Goal: Check status: Check status

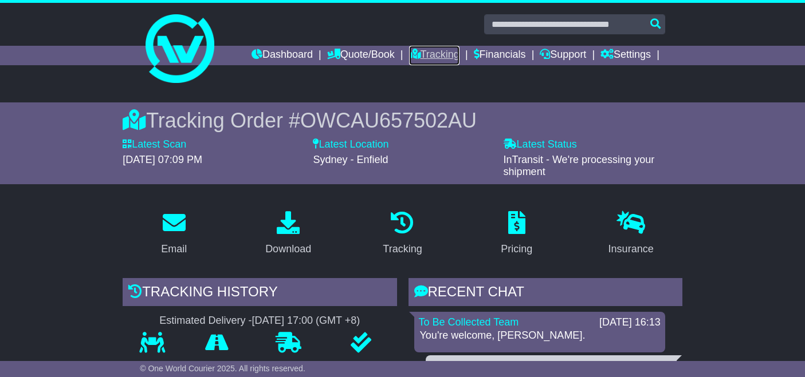
click at [435, 60] on link "Tracking" at bounding box center [434, 55] width 50 height 19
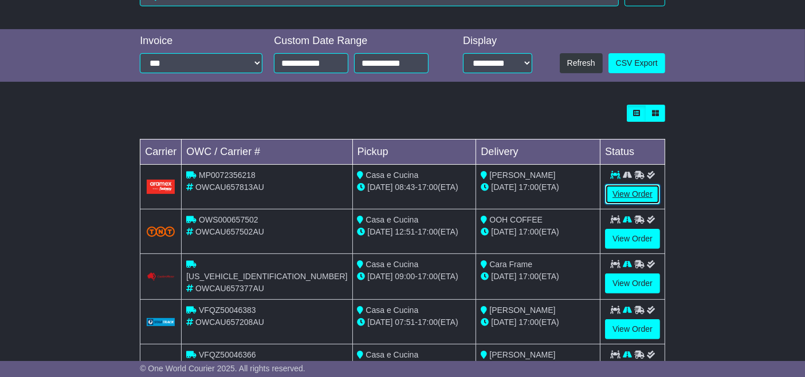
click at [629, 198] on link "View Order" at bounding box center [632, 194] width 55 height 20
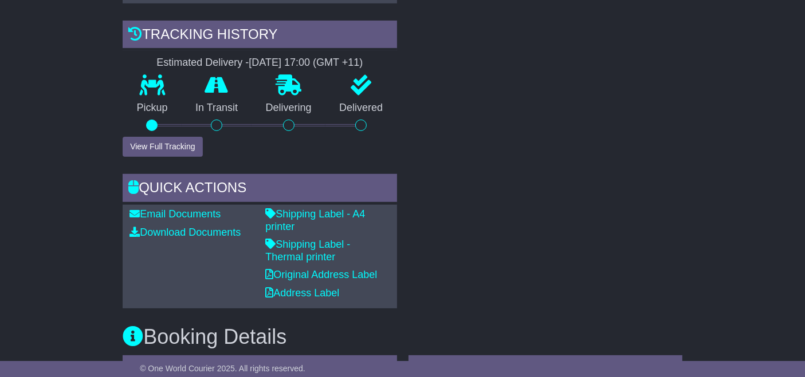
scroll to position [382, 0]
click at [350, 238] on link "Shipping Label - Thermal printer" at bounding box center [307, 250] width 85 height 24
